Goal: Task Accomplishment & Management: Use online tool/utility

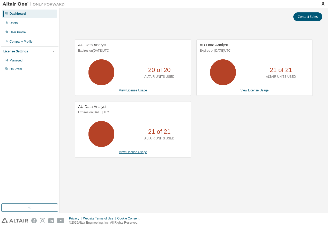
click at [134, 152] on link "View License Usage" at bounding box center [133, 152] width 28 height 4
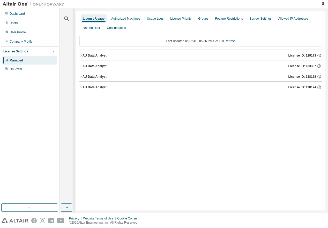
click at [103, 75] on div "AU Data Analyst" at bounding box center [94, 77] width 24 height 4
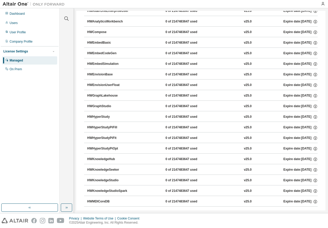
scroll to position [207, 0]
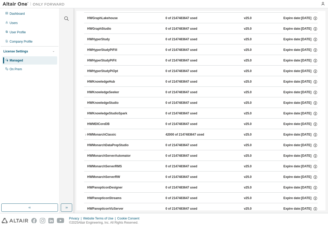
click at [107, 134] on div "HWMonarchClassic" at bounding box center [110, 135] width 47 height 5
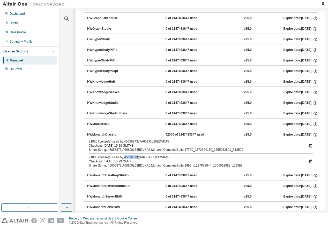
drag, startPoint x: 136, startPoint y: 157, endPoint x: 123, endPoint y: 158, distance: 12.7
click at [123, 158] on div "21000 license(s) used by 45056873@A608J0L58BDVKA5" at bounding box center [195, 157] width 212 height 4
copy div "45056873"
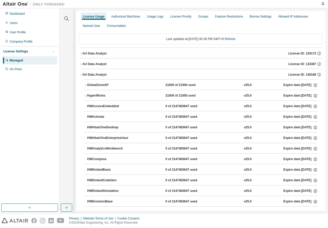
scroll to position [0, 0]
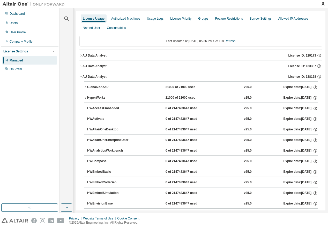
click at [100, 76] on div "AU Data Analyst" at bounding box center [94, 77] width 24 height 4
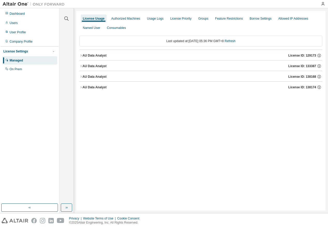
click at [100, 66] on div "AU Data Analyst" at bounding box center [94, 66] width 24 height 4
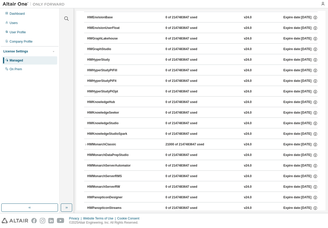
scroll to position [233, 0]
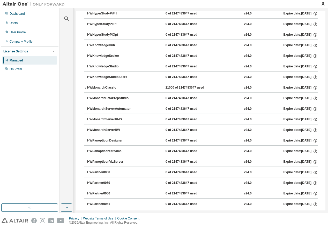
click at [112, 88] on div "HWMonarchClassic" at bounding box center [110, 88] width 47 height 5
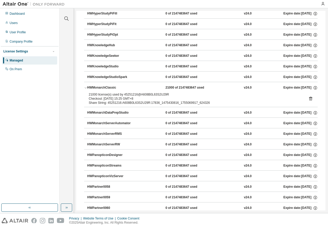
click at [107, 87] on div "HWMonarchClassic" at bounding box center [110, 88] width 47 height 5
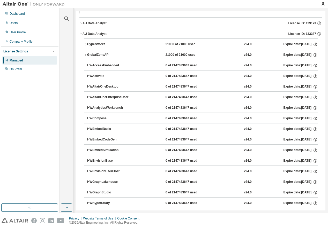
scroll to position [0, 0]
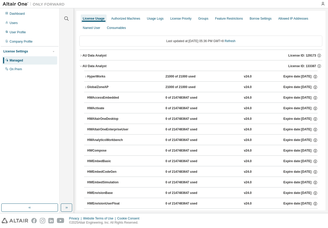
click at [97, 67] on div "AU Data Analyst" at bounding box center [94, 66] width 24 height 4
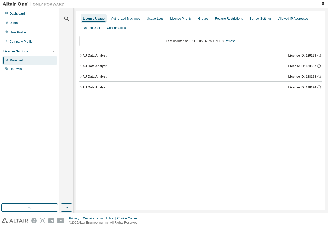
click at [98, 84] on button "AU Data Analyst License ID: 138174" at bounding box center [200, 87] width 243 height 11
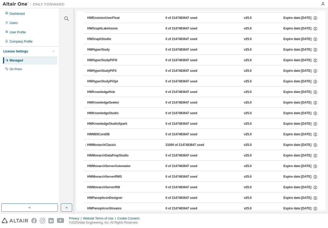
scroll to position [207, 0]
click at [108, 144] on div "HWMonarchClassic" at bounding box center [110, 145] width 47 height 5
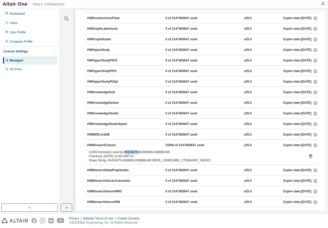
drag, startPoint x: 136, startPoint y: 152, endPoint x: 123, endPoint y: 152, distance: 13.2
click at [123, 152] on div "21000 license(s) used by 45418470@A60890L63B6BEAW" at bounding box center [195, 152] width 212 height 4
copy div "45418470"
click at [309, 156] on icon at bounding box center [310, 157] width 3 height 4
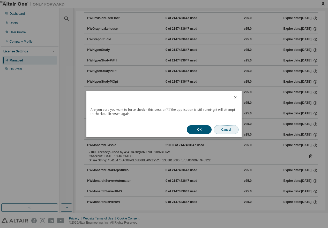
click at [220, 127] on button "Cancel" at bounding box center [225, 129] width 25 height 9
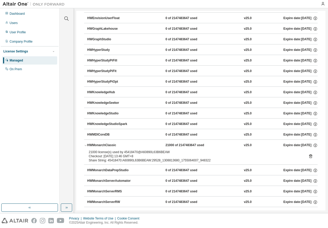
click at [310, 157] on icon at bounding box center [310, 156] width 1 height 1
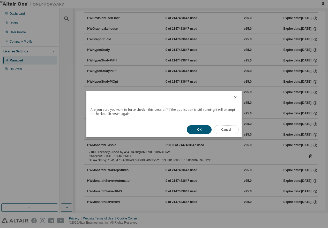
click at [231, 129] on button "Cancel" at bounding box center [225, 129] width 25 height 9
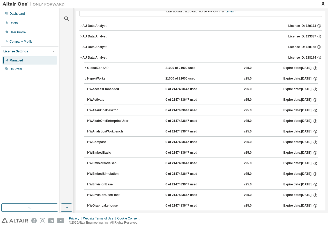
scroll to position [0, 0]
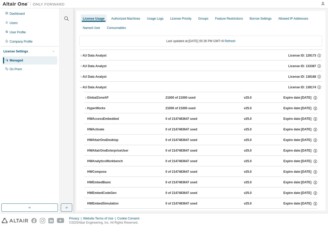
click at [100, 53] on div "AU Data Analyst License ID: 129173" at bounding box center [202, 55] width 240 height 5
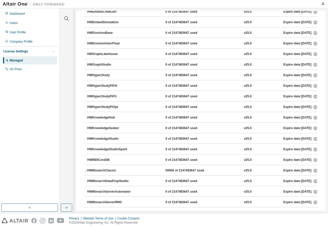
scroll to position [207, 0]
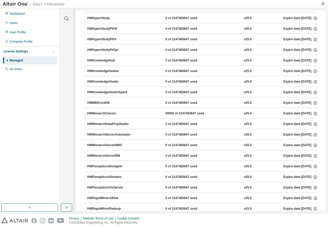
click at [107, 112] on div "HWMonarchClassic" at bounding box center [110, 113] width 47 height 5
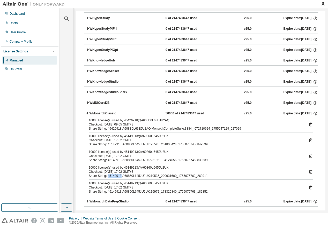
drag, startPoint x: 120, startPoint y: 176, endPoint x: 106, endPoint y: 176, distance: 13.2
click at [106, 176] on div "Share String: 45149913:A60860L645JU2UK:10536_200931600_1755075762_262911" at bounding box center [195, 176] width 212 height 4
copy div "45149913"
drag, startPoint x: 135, startPoint y: 121, endPoint x: 123, endPoint y: 121, distance: 12.1
click at [123, 121] on div "10000 license(s) used by 45426918@A608B0L63EJU2AQ" at bounding box center [195, 120] width 212 height 4
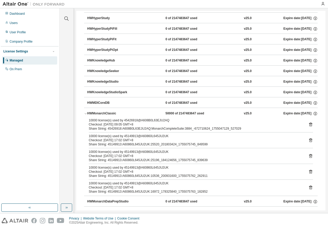
drag, startPoint x: 123, startPoint y: 121, endPoint x: 136, endPoint y: 121, distance: 12.7
click at [136, 121] on div "10000 license(s) used by 45426918@A608B0L63EJU2AQ" at bounding box center [195, 120] width 212 height 4
drag, startPoint x: 136, startPoint y: 120, endPoint x: 123, endPoint y: 121, distance: 12.9
click at [123, 121] on div "10000 license(s) used by 45426918@A608B0L63EJU2AQ" at bounding box center [195, 120] width 212 height 4
copy div "45426918"
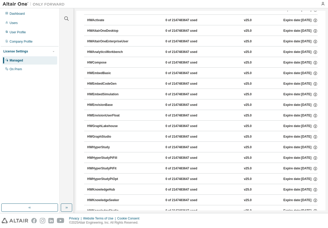
scroll to position [0, 0]
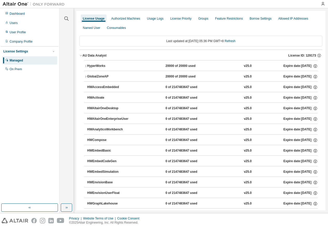
click at [95, 55] on div "AU Data Analyst" at bounding box center [94, 56] width 24 height 4
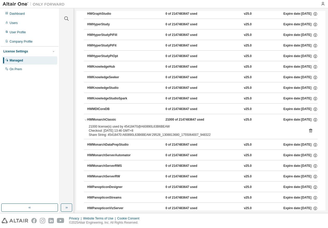
scroll to position [233, 0]
click at [308, 130] on icon at bounding box center [310, 130] width 5 height 5
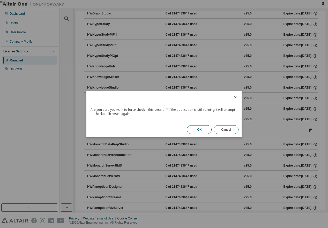
click at [201, 130] on button "OK" at bounding box center [199, 129] width 25 height 9
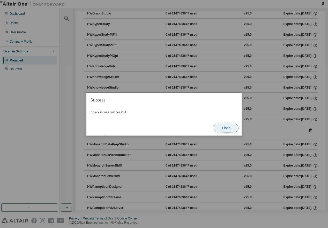
click at [225, 128] on button "Close" at bounding box center [225, 128] width 25 height 9
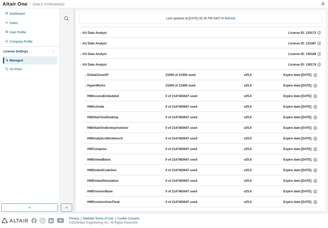
scroll to position [0, 0]
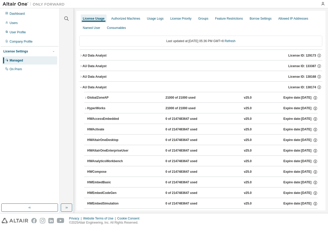
drag, startPoint x: 236, startPoint y: 40, endPoint x: 224, endPoint y: 47, distance: 14.0
click at [235, 40] on link "Refresh" at bounding box center [229, 41] width 11 height 4
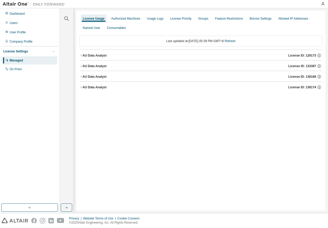
click at [104, 86] on div "AU Data Analyst" at bounding box center [94, 87] width 24 height 4
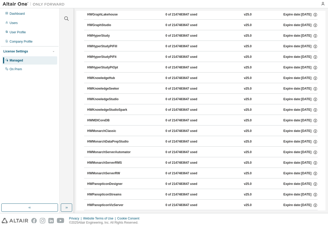
scroll to position [176, 0]
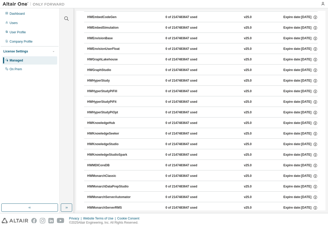
click at [109, 177] on div "HWMonarchClassic" at bounding box center [110, 176] width 47 height 5
click at [110, 175] on div "HWMonarchClassic" at bounding box center [110, 176] width 47 height 5
click at [109, 175] on div "HWMonarchClassic" at bounding box center [110, 176] width 47 height 5
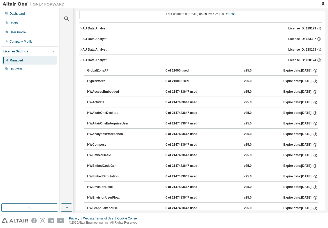
scroll to position [0, 0]
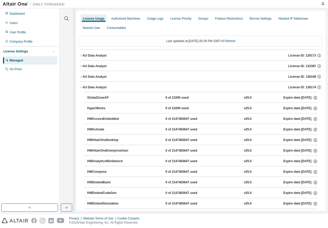
click at [241, 40] on div "Last updated at: Wed 2025-08-13 05:39 PM GMT+8 Refresh" at bounding box center [200, 41] width 243 height 11
click at [235, 40] on link "Refresh" at bounding box center [229, 41] width 11 height 4
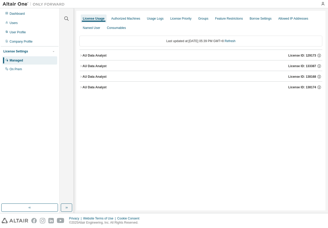
click at [105, 87] on div "AU Data Analyst" at bounding box center [94, 87] width 24 height 4
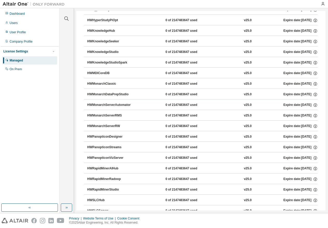
scroll to position [258, 0]
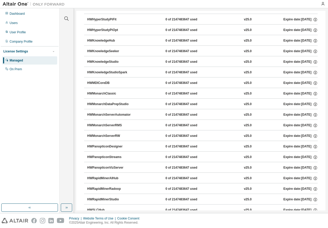
click at [110, 94] on div "HWMonarchClassic" at bounding box center [110, 93] width 47 height 5
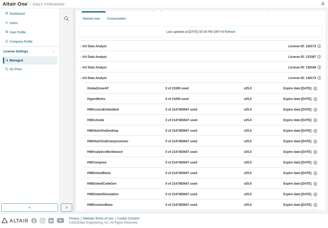
scroll to position [0, 0]
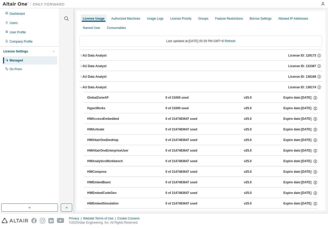
click at [100, 85] on button "AU Data Analyst License ID: 138174" at bounding box center [200, 87] width 243 height 11
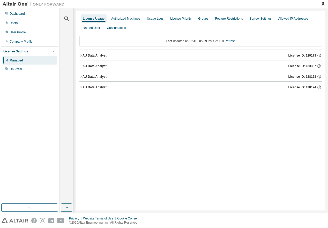
click at [98, 66] on div "AU Data Analyst" at bounding box center [94, 66] width 24 height 4
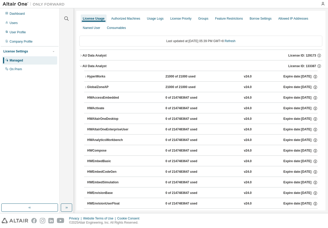
click at [100, 64] on div "AU Data Analyst" at bounding box center [94, 66] width 24 height 4
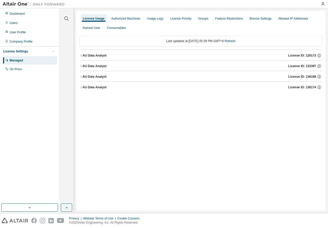
click at [100, 54] on div "AU Data Analyst" at bounding box center [94, 56] width 24 height 4
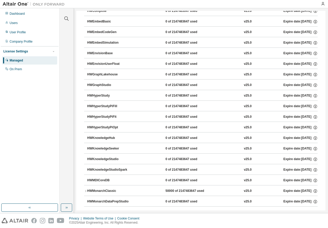
scroll to position [207, 0]
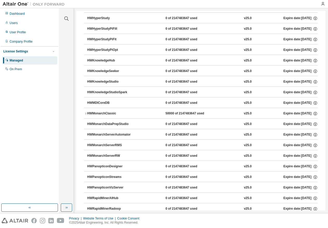
click at [110, 114] on div "HWMonarchClassic" at bounding box center [110, 113] width 47 height 5
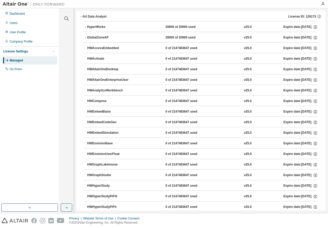
scroll to position [0, 0]
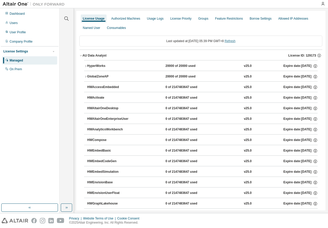
click at [235, 40] on link "Refresh" at bounding box center [229, 41] width 11 height 4
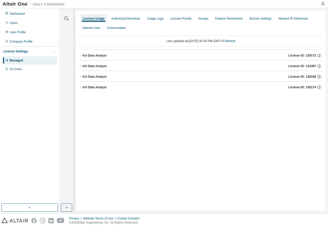
click at [101, 54] on div "AU Data Analyst" at bounding box center [94, 56] width 24 height 4
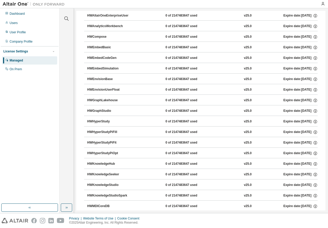
scroll to position [207, 0]
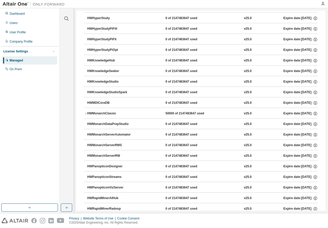
click at [113, 111] on button "HWMonarchClassic 50000 of 2147483647 used v25.0 Expire date: [DATE]" at bounding box center [200, 113] width 233 height 11
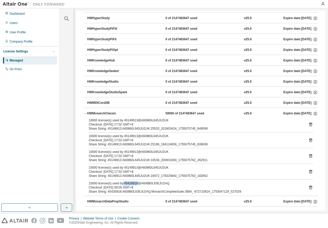
drag, startPoint x: 135, startPoint y: 184, endPoint x: 122, endPoint y: 184, distance: 13.2
click at [122, 184] on div "10000 license(s) used by 45426918@A608B0L63EJU2AQ" at bounding box center [195, 183] width 212 height 4
drag, startPoint x: 122, startPoint y: 184, endPoint x: 125, endPoint y: 198, distance: 14.1
click at [125, 198] on button "HWMonarchDataPrepStudio 0 of 2147483647 used v25.0 Expire date: [DATE]" at bounding box center [202, 201] width 230 height 11
click at [127, 184] on div "10000 license(s) used by 45426918@A608B0L63EJU2AQ" at bounding box center [195, 183] width 212 height 4
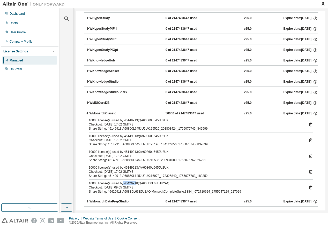
drag, startPoint x: 122, startPoint y: 184, endPoint x: 135, endPoint y: 184, distance: 12.7
click at [135, 184] on div "10000 license(s) used by 45426918@A608B0L63EJU2AQ" at bounding box center [195, 183] width 212 height 4
drag, startPoint x: 135, startPoint y: 184, endPoint x: 125, endPoint y: 183, distance: 10.1
click at [125, 183] on div "10000 license(s) used by 45426918@A608B0L63EJU2AQ" at bounding box center [195, 183] width 212 height 4
drag, startPoint x: 136, startPoint y: 183, endPoint x: 123, endPoint y: 184, distance: 12.4
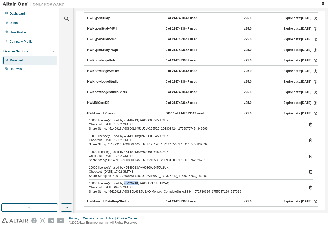
click at [123, 184] on div "10000 license(s) used by 45426918@A608B0L63EJU2AQ" at bounding box center [195, 183] width 212 height 4
copy div "45426918"
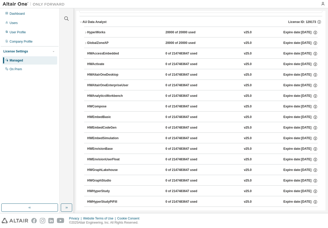
scroll to position [0, 0]
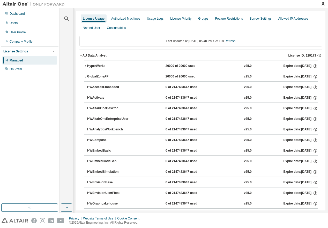
drag, startPoint x: 236, startPoint y: 40, endPoint x: 228, endPoint y: 44, distance: 9.2
click at [235, 40] on link "Refresh" at bounding box center [229, 41] width 11 height 4
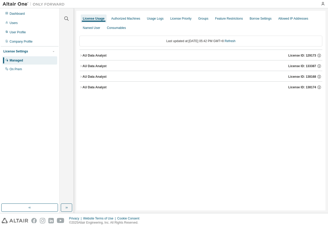
click at [98, 66] on div "AU Data Analyst" at bounding box center [94, 66] width 24 height 4
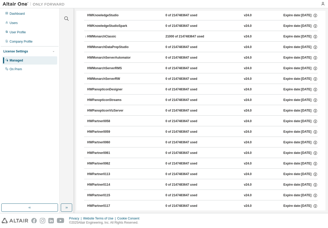
scroll to position [207, 0]
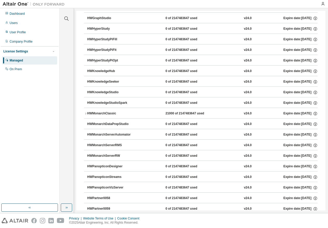
click at [102, 112] on div "HWMonarchClassic" at bounding box center [110, 113] width 47 height 5
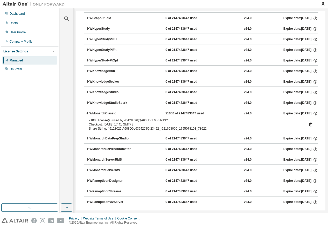
click at [102, 112] on div "HWMonarchClassic" at bounding box center [110, 113] width 47 height 5
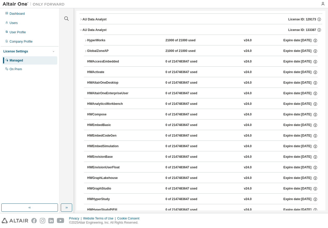
scroll to position [0, 0]
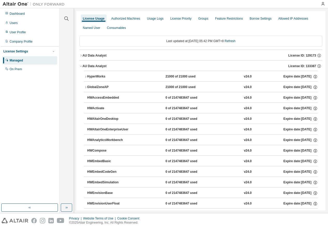
click at [96, 64] on button "AU Data Analyst License ID: 133387" at bounding box center [200, 65] width 243 height 11
